Goal: Task Accomplishment & Management: Use online tool/utility

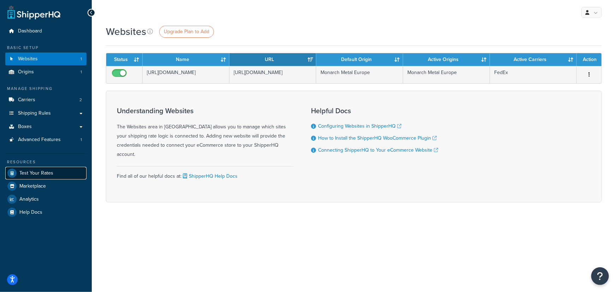
click at [38, 171] on span "Test Your Rates" at bounding box center [36, 173] width 34 height 6
click at [19, 11] on link at bounding box center [33, 12] width 53 height 14
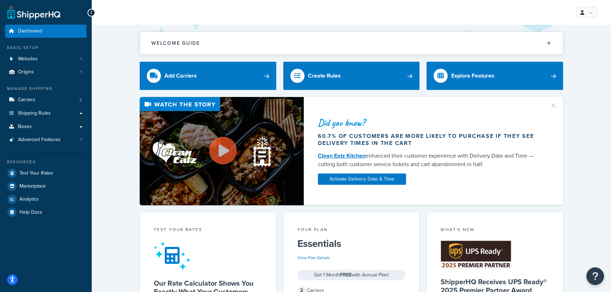
click at [27, 15] on link at bounding box center [33, 12] width 53 height 14
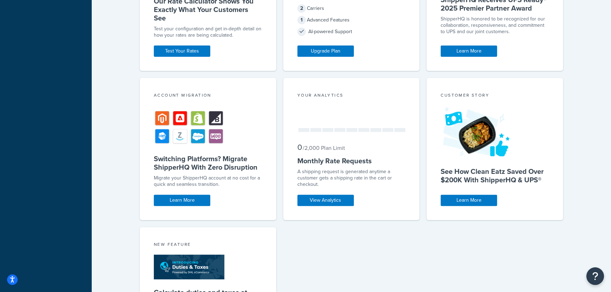
scroll to position [158, 0]
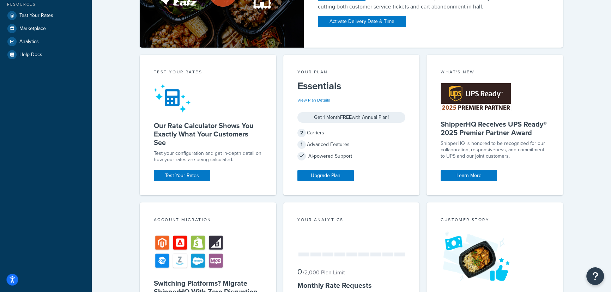
click at [10, 283] on icon "Open accessiBe: accessibility options, statement and help" at bounding box center [13, 279] width 6 height 7
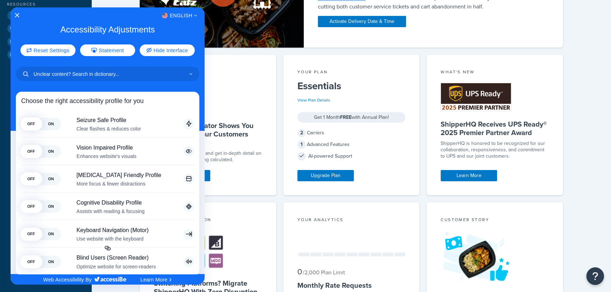
click at [19, 16] on div "English" at bounding box center [108, 15] width 194 height 9
click at [15, 13] on icon "Close Accessibility Interface" at bounding box center [17, 14] width 5 height 5
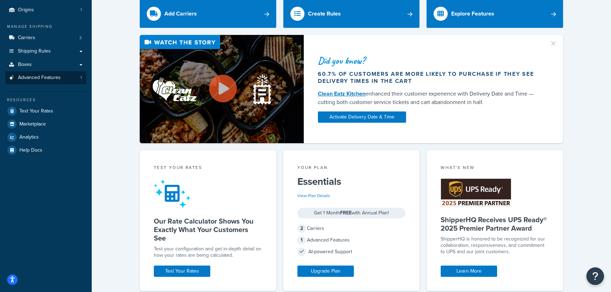
scroll to position [61, 0]
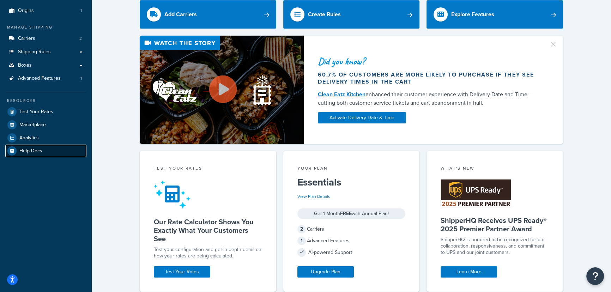
click at [35, 148] on span "Help Docs" at bounding box center [30, 151] width 23 height 6
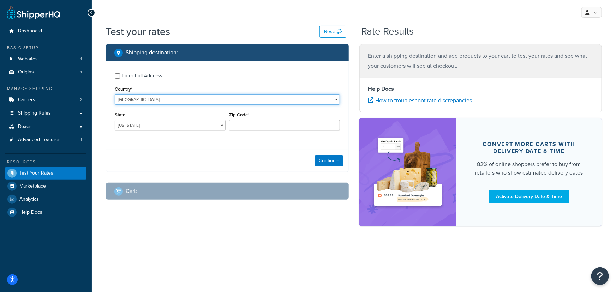
click at [160, 101] on select "[GEOGRAPHIC_DATA] [GEOGRAPHIC_DATA] [GEOGRAPHIC_DATA] [GEOGRAPHIC_DATA] [GEOGRA…" at bounding box center [227, 99] width 225 height 11
select select "ES"
click at [115, 94] on select "United States United Kingdom Afghanistan Åland Islands Albania Algeria American…" at bounding box center [227, 99] width 225 height 11
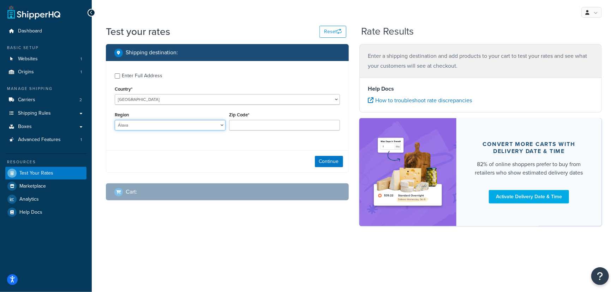
click at [145, 126] on select "Álava Albacete Alicante Almería Asturias Ávila Badajoz Baleares Barcelona Burgo…" at bounding box center [170, 125] width 111 height 11
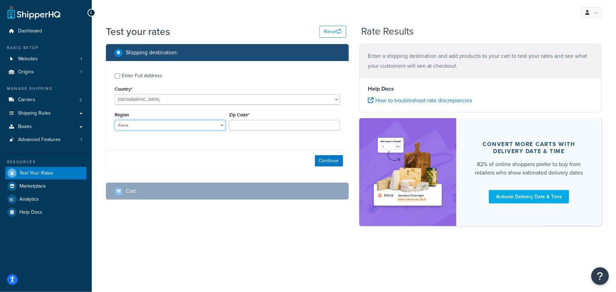
select select "V"
click at [115, 120] on select "Álava Albacete Alicante Almería Asturias Ávila Badajoz Baleares Barcelona Burgo…" at bounding box center [170, 125] width 111 height 11
click at [258, 125] on input "Zip Code*" at bounding box center [284, 125] width 111 height 11
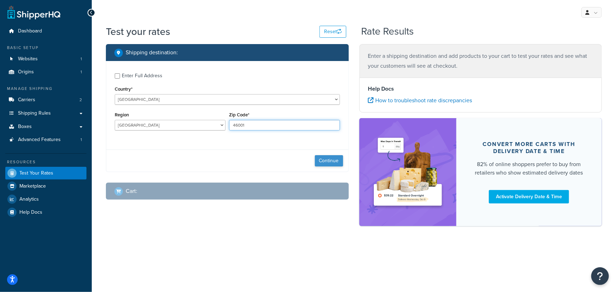
type input "46001"
click at [335, 163] on button "Continue" at bounding box center [329, 160] width 28 height 11
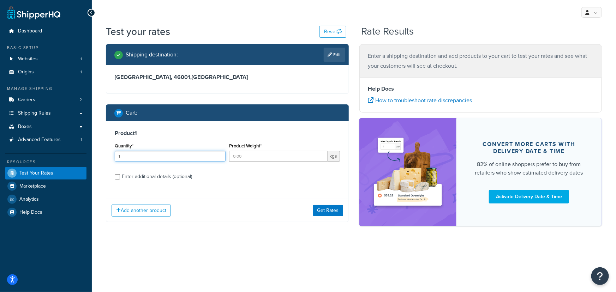
type input "1"
click at [218, 155] on input "1" at bounding box center [170, 156] width 111 height 11
click at [254, 159] on input "Product Weight*" at bounding box center [278, 156] width 98 height 11
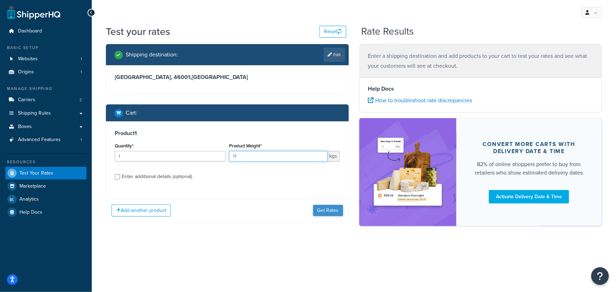
type input "17"
click at [318, 211] on button "Get Rates" at bounding box center [328, 210] width 30 height 11
